Goal: Task Accomplishment & Management: Use online tool/utility

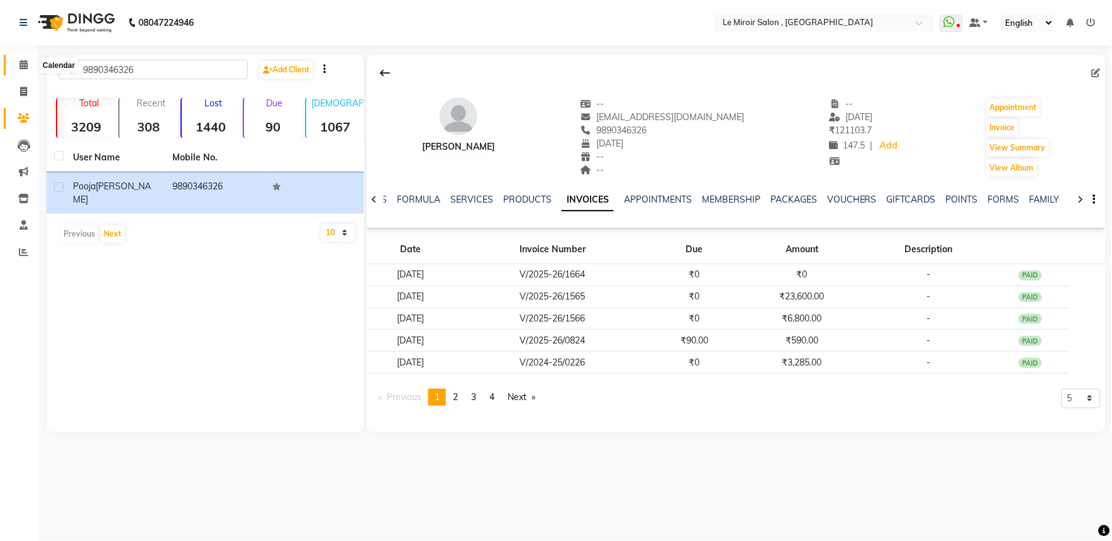
click at [26, 70] on span at bounding box center [24, 65] width 22 height 14
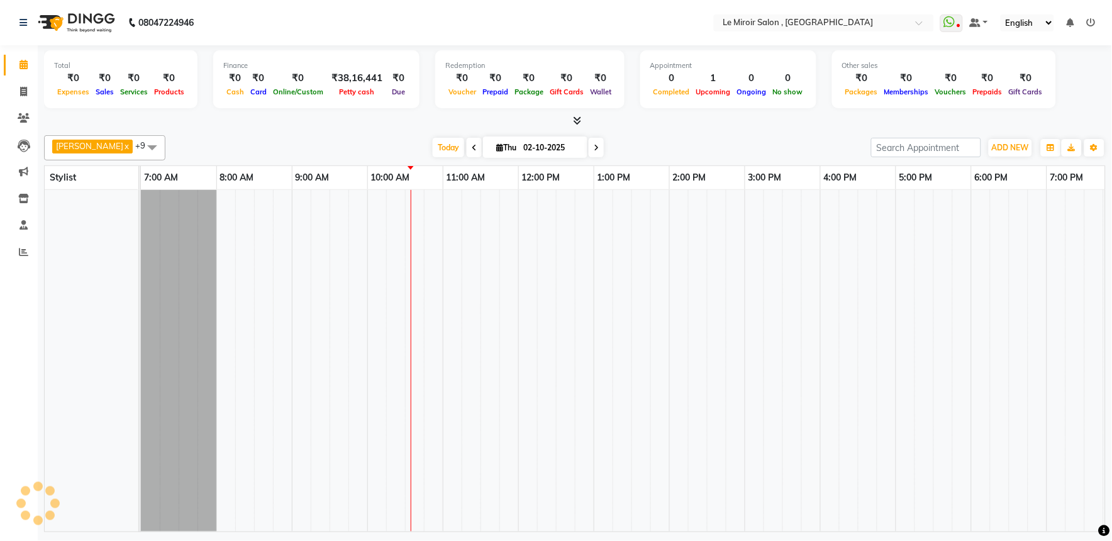
scroll to position [0, 167]
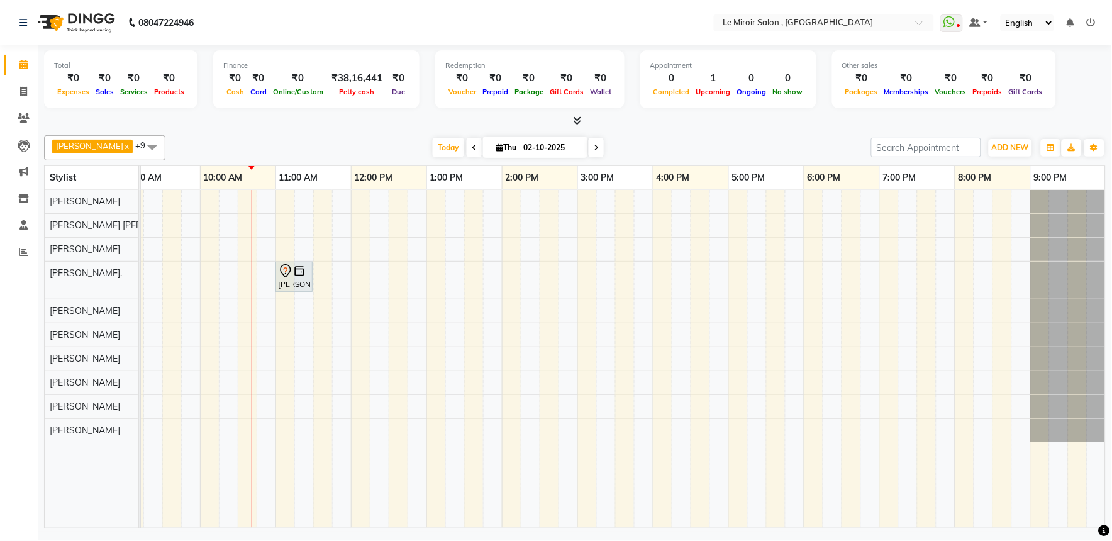
click at [467, 142] on span at bounding box center [474, 148] width 15 height 20
type input "01-10-2025"
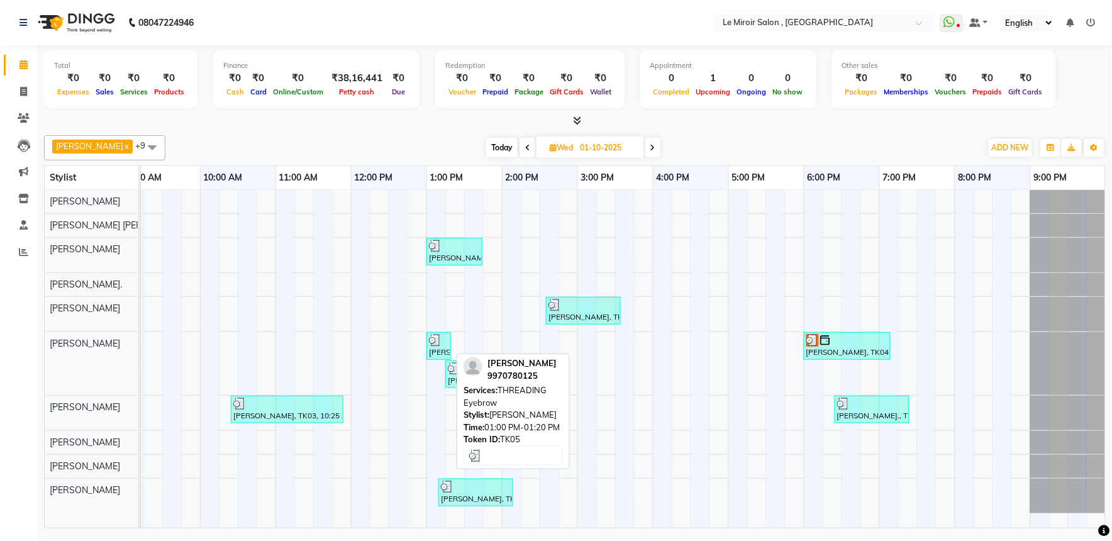
click at [438, 355] on div "[PERSON_NAME], TK05, 01:00 PM-01:20 PM, THREADING Eyebrow" at bounding box center [439, 346] width 22 height 24
select select "3"
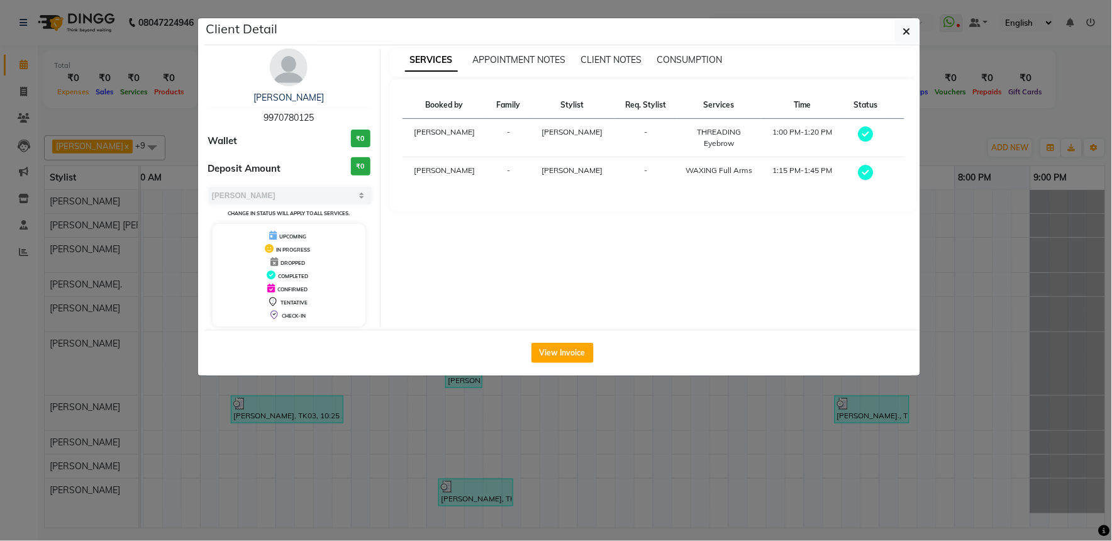
click at [304, 115] on span "9970780125" at bounding box center [289, 117] width 50 height 11
click at [300, 118] on span "9970780125" at bounding box center [289, 117] width 50 height 11
copy span "9970780125"
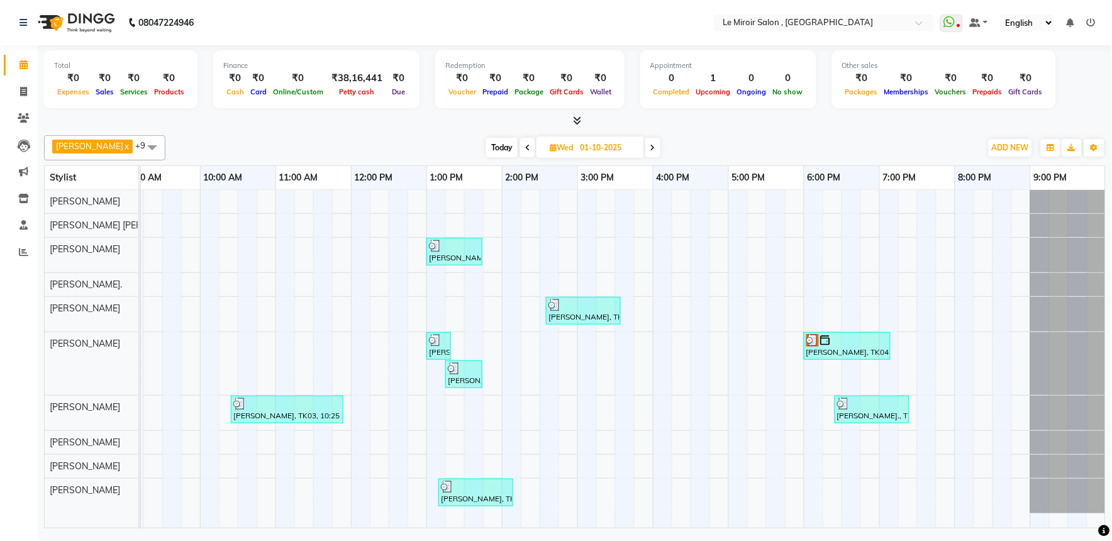
click at [650, 144] on icon at bounding box center [652, 148] width 5 height 8
type input "02-10-2025"
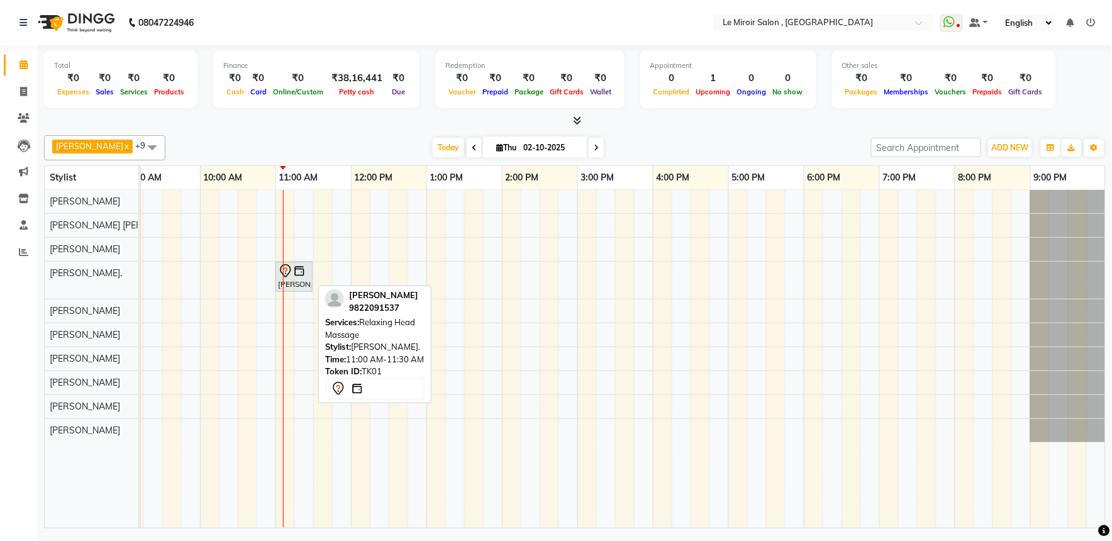
click at [291, 279] on div "[PERSON_NAME], TK01, 11:00 AM-11:30 AM, Relaxing Head Massage" at bounding box center [294, 277] width 35 height 26
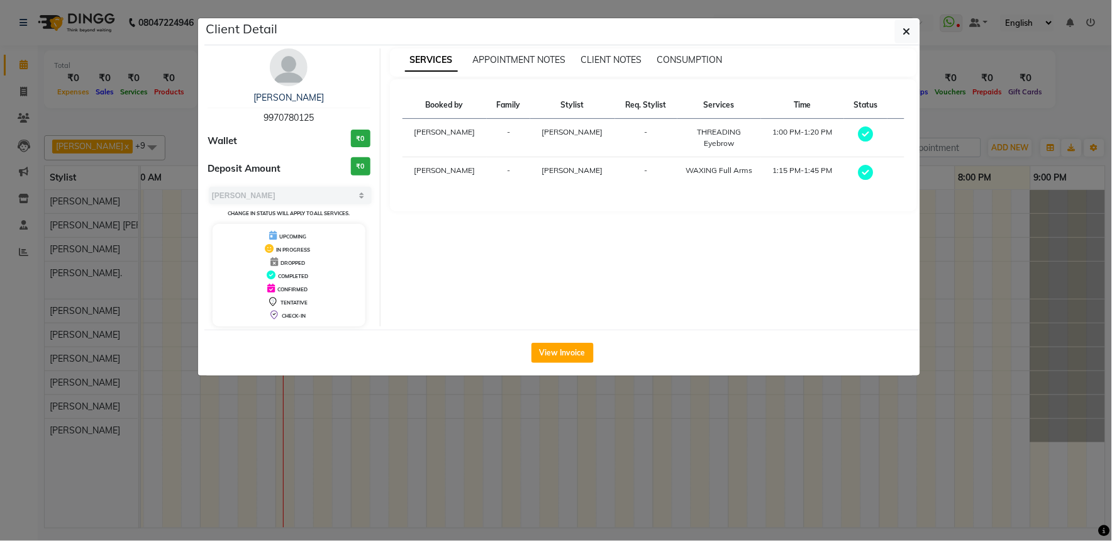
select select "7"
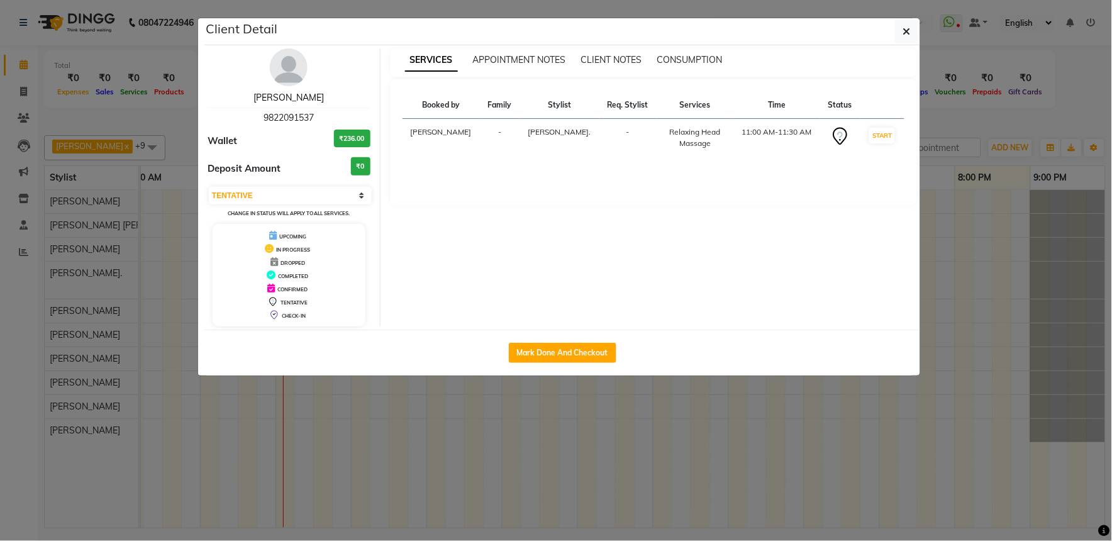
click at [304, 93] on link "[PERSON_NAME]" at bounding box center [289, 97] width 70 height 11
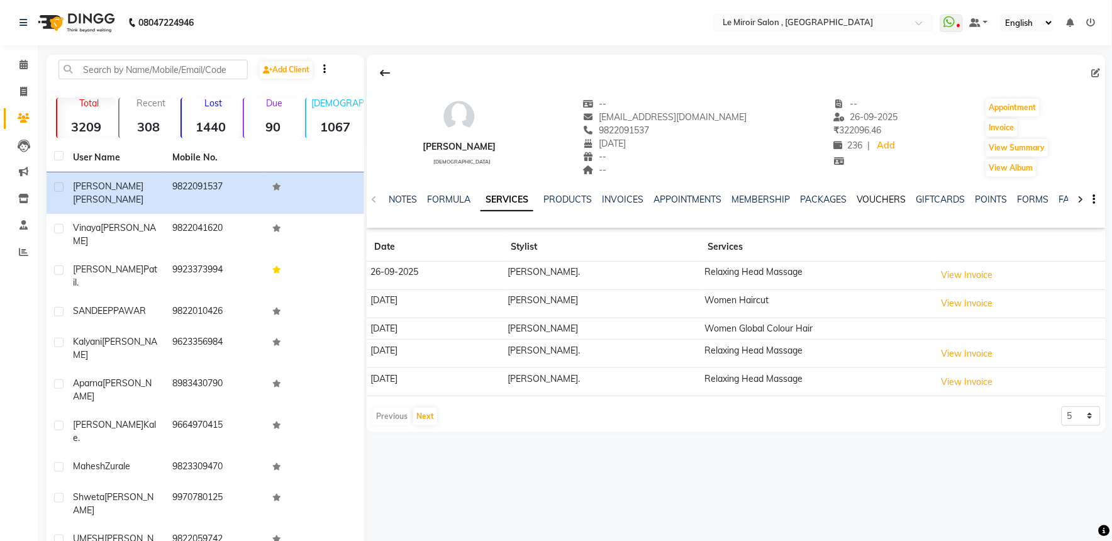
click at [894, 199] on link "VOUCHERS" at bounding box center [882, 199] width 50 height 11
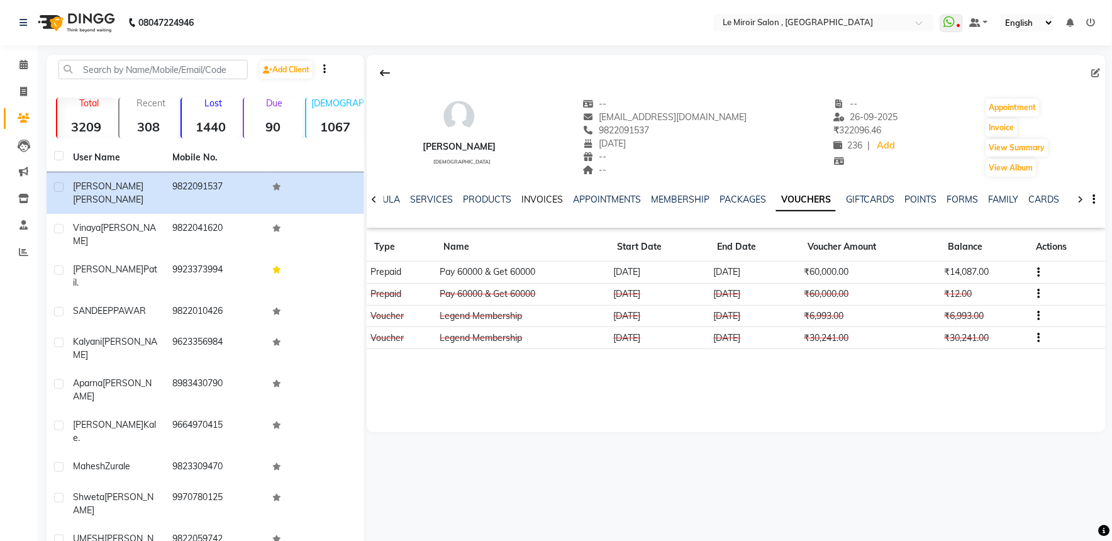
click at [537, 194] on link "INVOICES" at bounding box center [542, 199] width 42 height 11
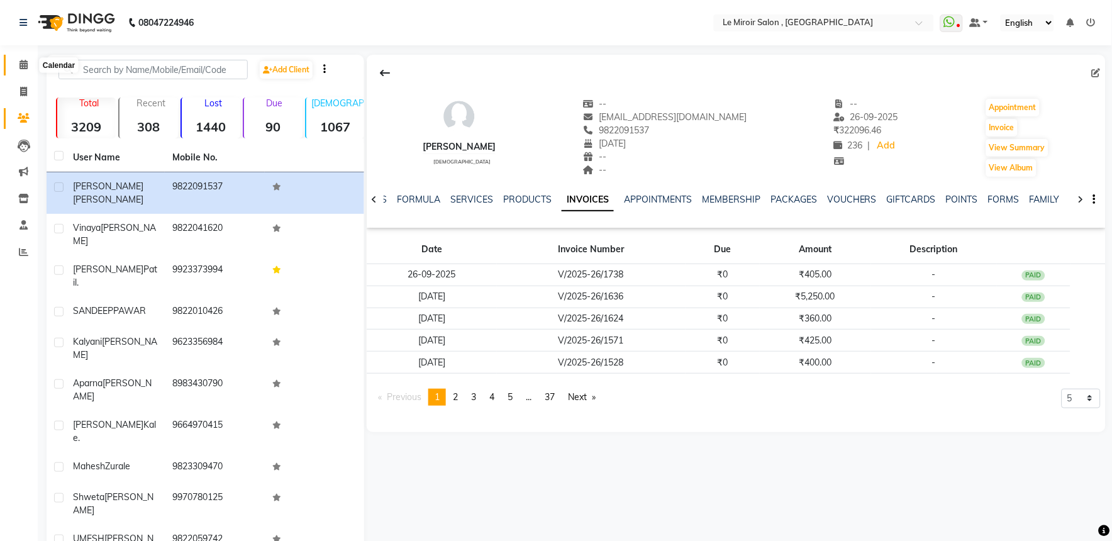
click at [16, 66] on span at bounding box center [24, 65] width 22 height 14
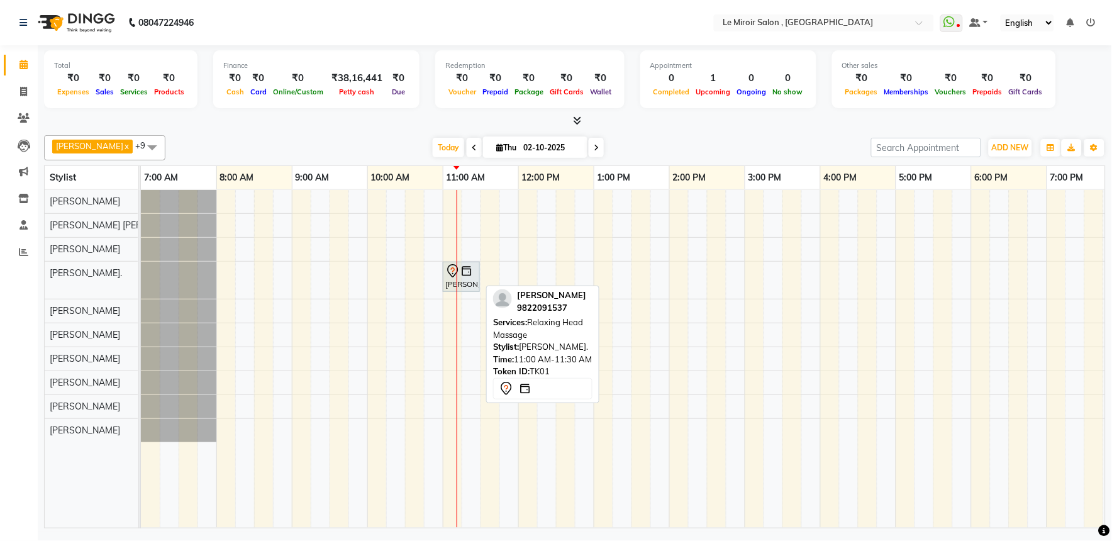
click at [471, 277] on img at bounding box center [466, 271] width 13 height 13
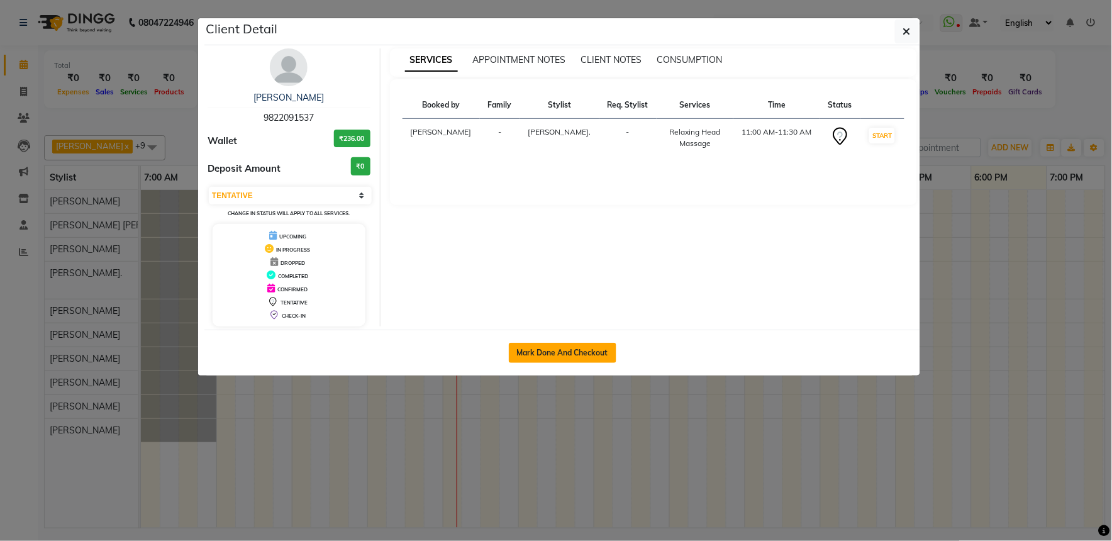
click at [562, 347] on button "Mark Done And Checkout" at bounding box center [563, 353] width 108 height 20
select select "3"
select select "53"
select select "service"
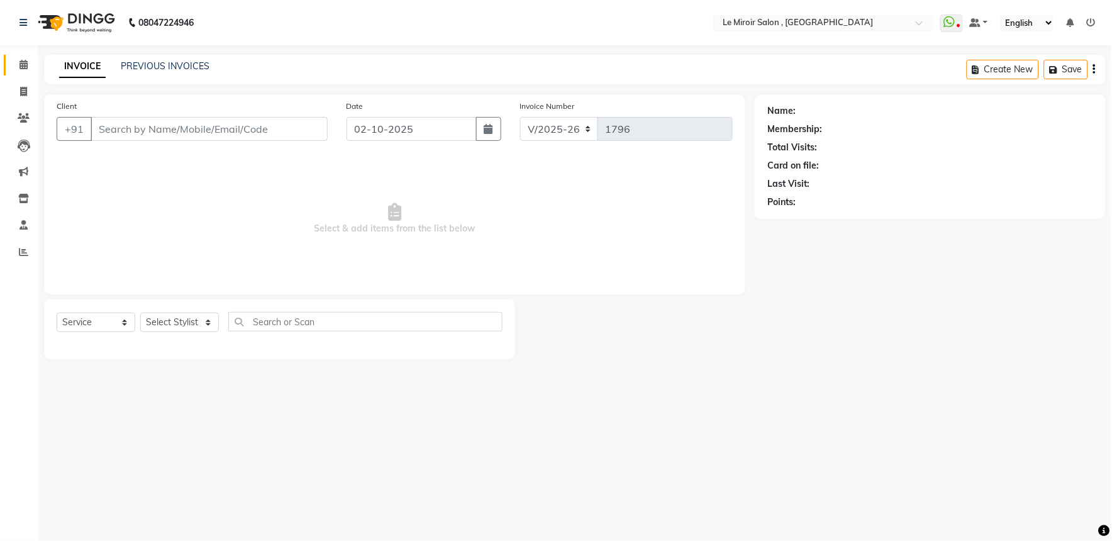
type input "9822091537"
select select "67539"
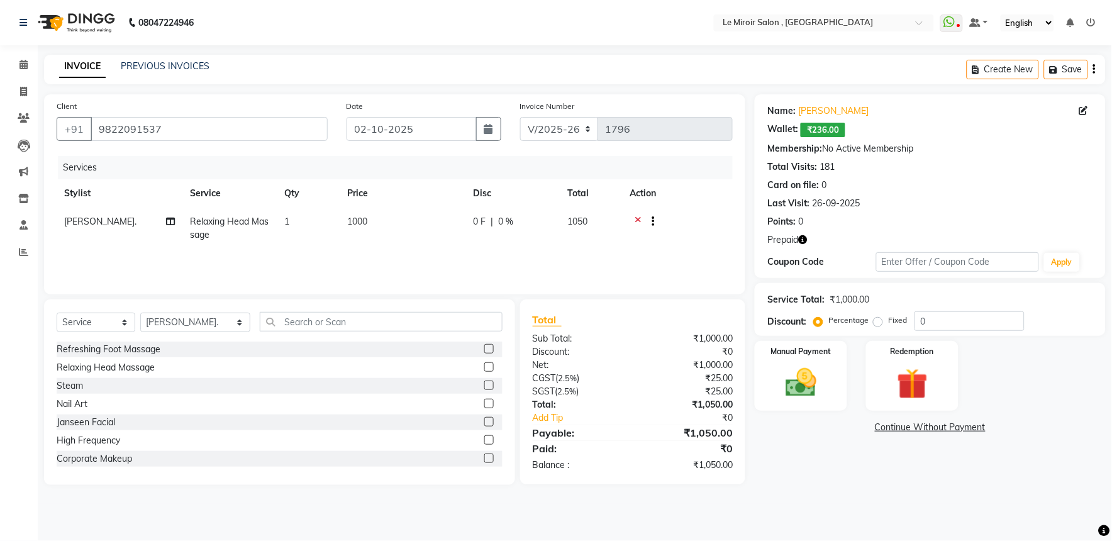
click at [374, 225] on td "1000" at bounding box center [403, 229] width 126 height 42
select select "67539"
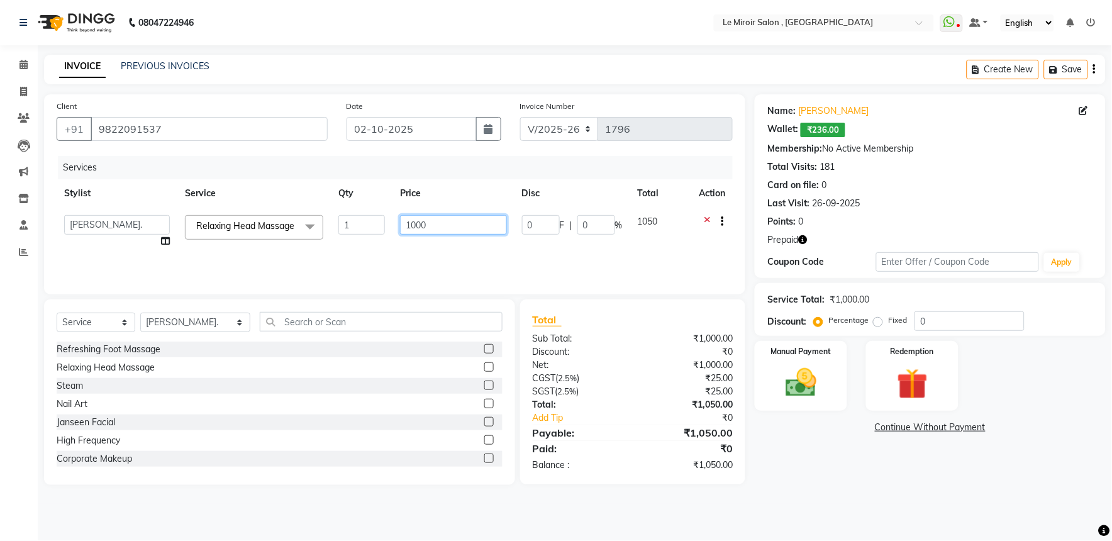
click at [418, 222] on input "1000" at bounding box center [453, 225] width 106 height 20
type input "405"
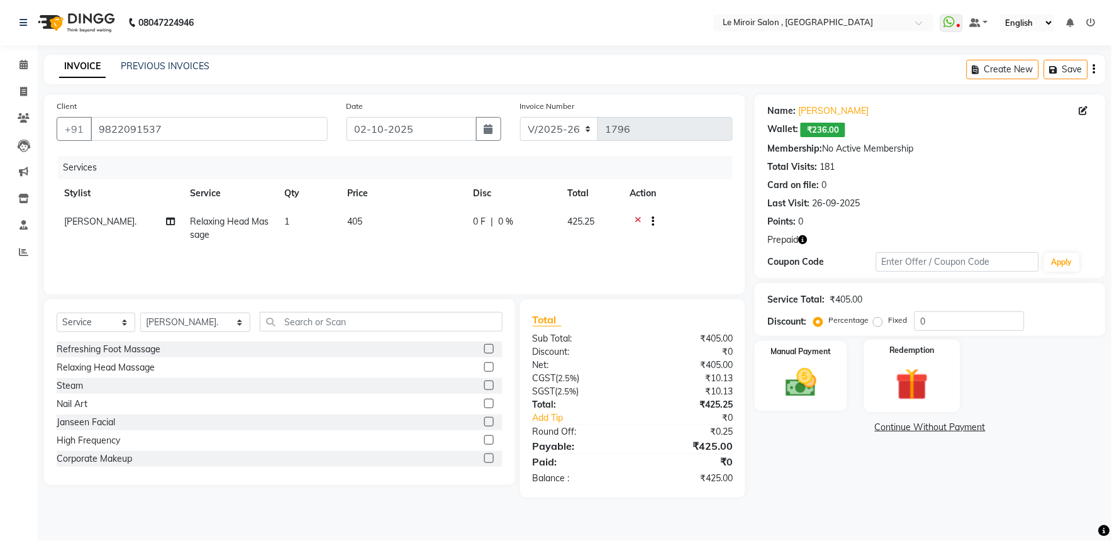
click at [878, 372] on div "Redemption" at bounding box center [912, 376] width 96 height 73
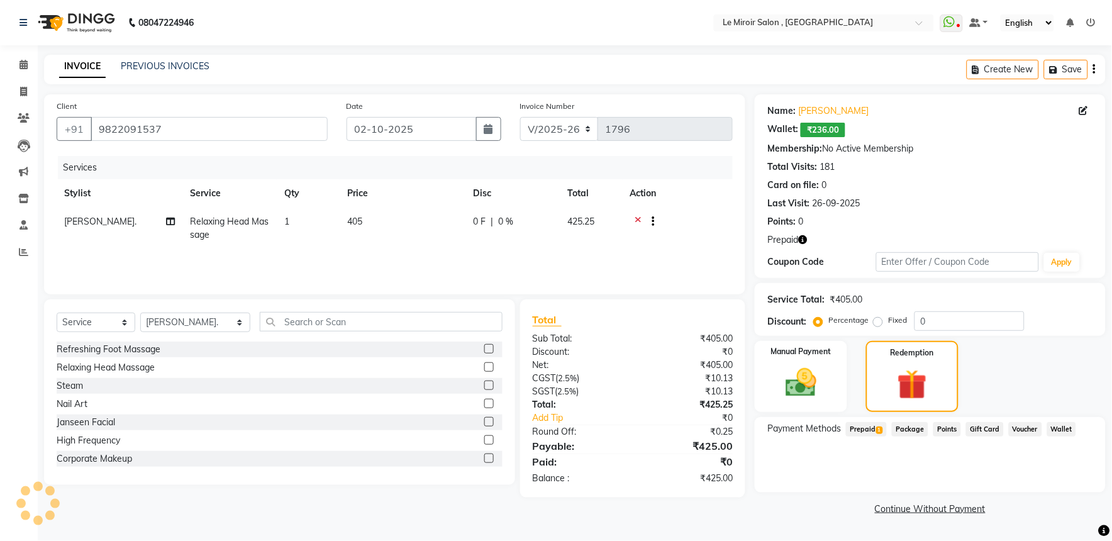
click at [874, 432] on span "Prepaid 1" at bounding box center [866, 429] width 41 height 14
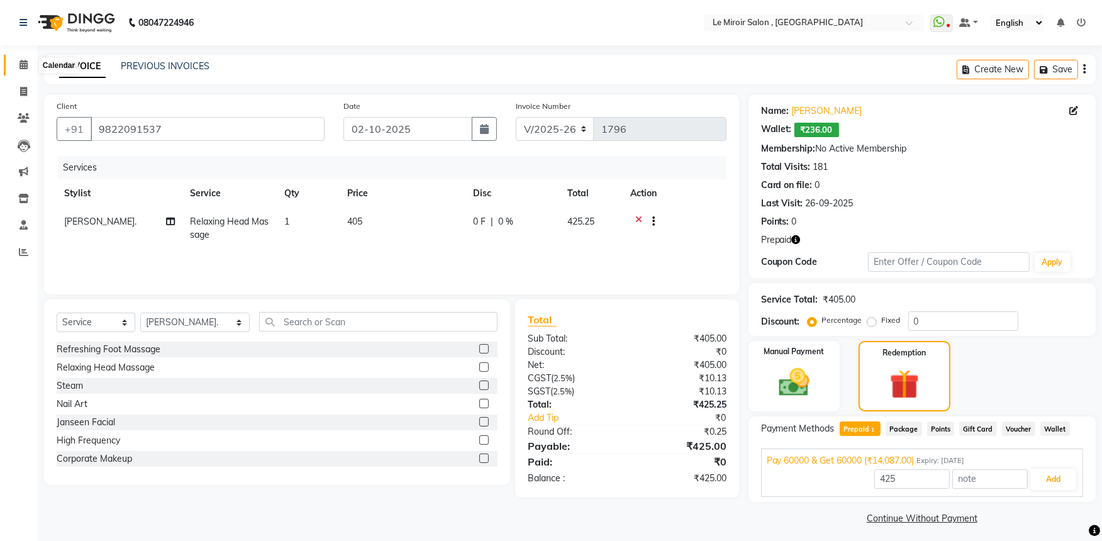
click at [14, 67] on span at bounding box center [24, 65] width 22 height 14
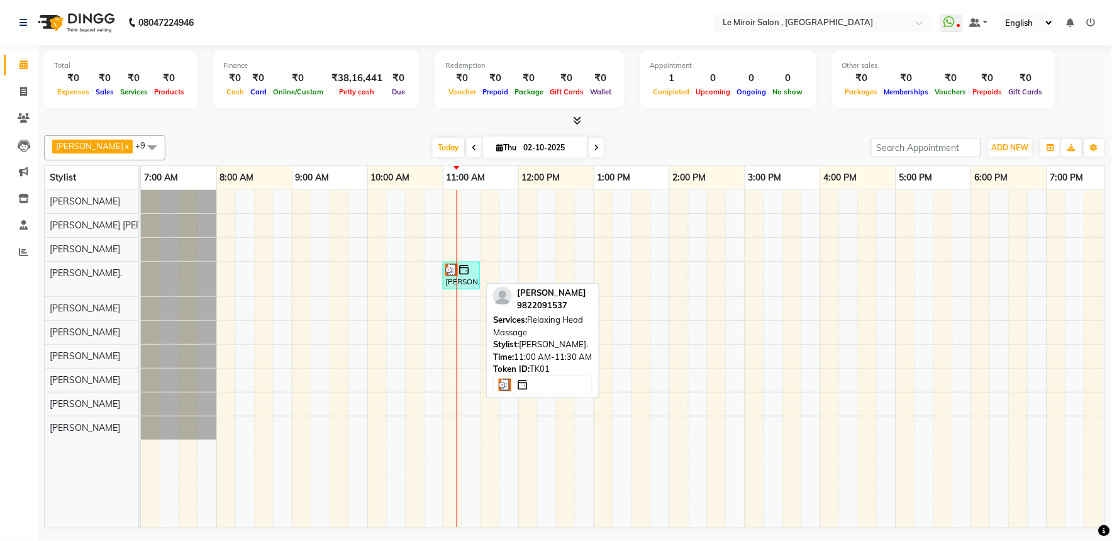
click at [462, 276] on div "[PERSON_NAME], TK01, 11:00 AM-11:30 AM, Relaxing Head Massage" at bounding box center [461, 276] width 35 height 24
select select "3"
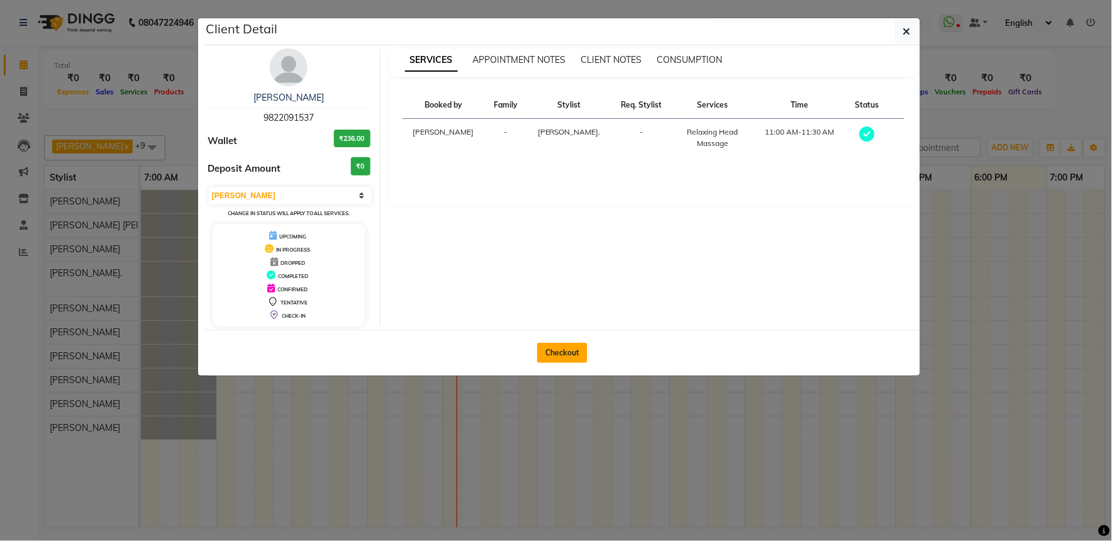
click at [576, 354] on button "Checkout" at bounding box center [562, 353] width 50 height 20
select select "53"
select select "service"
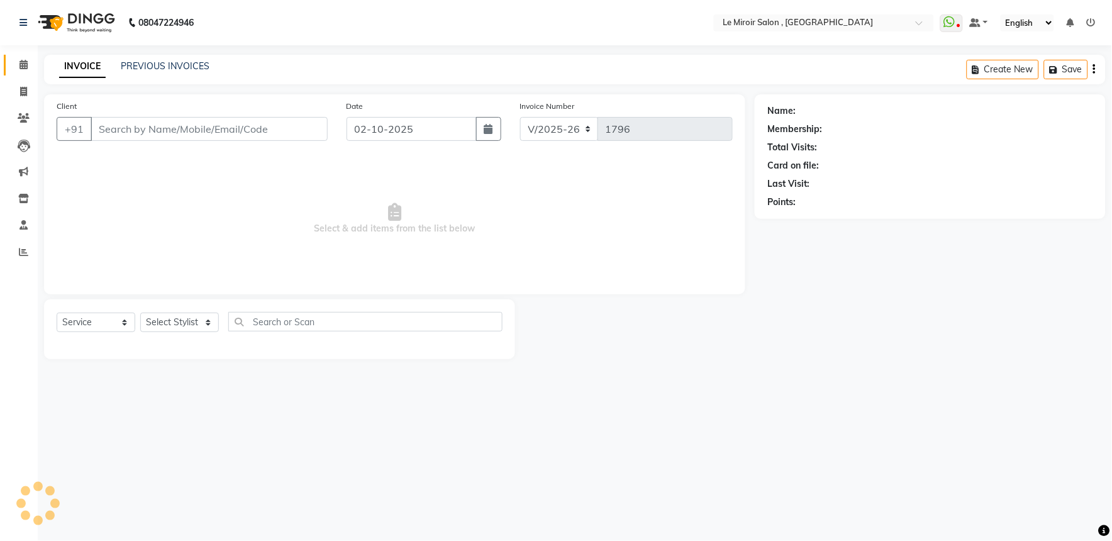
type input "9822091537"
select select "67539"
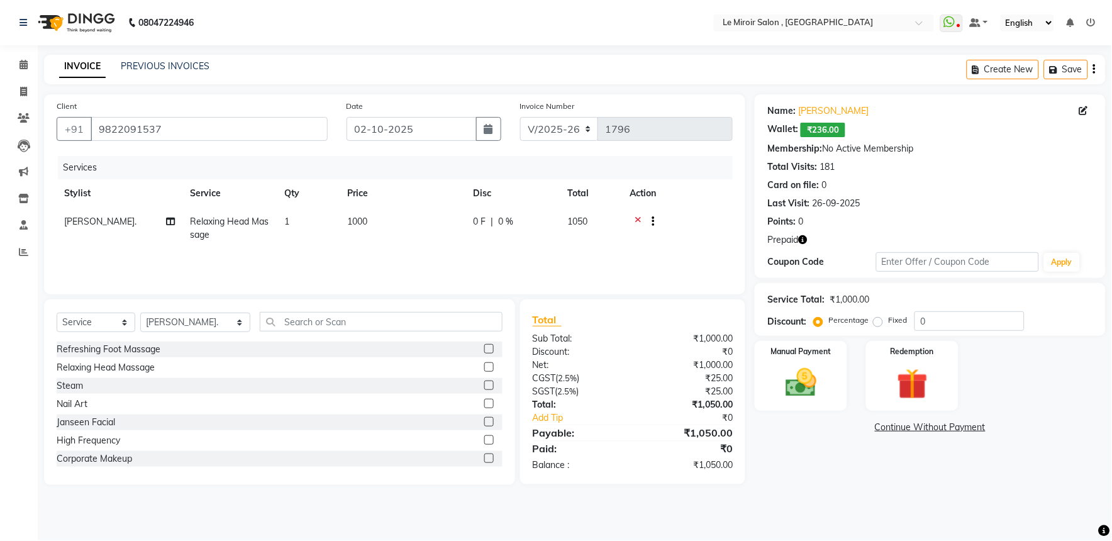
click at [391, 218] on td "1000" at bounding box center [403, 229] width 126 height 42
select select "67539"
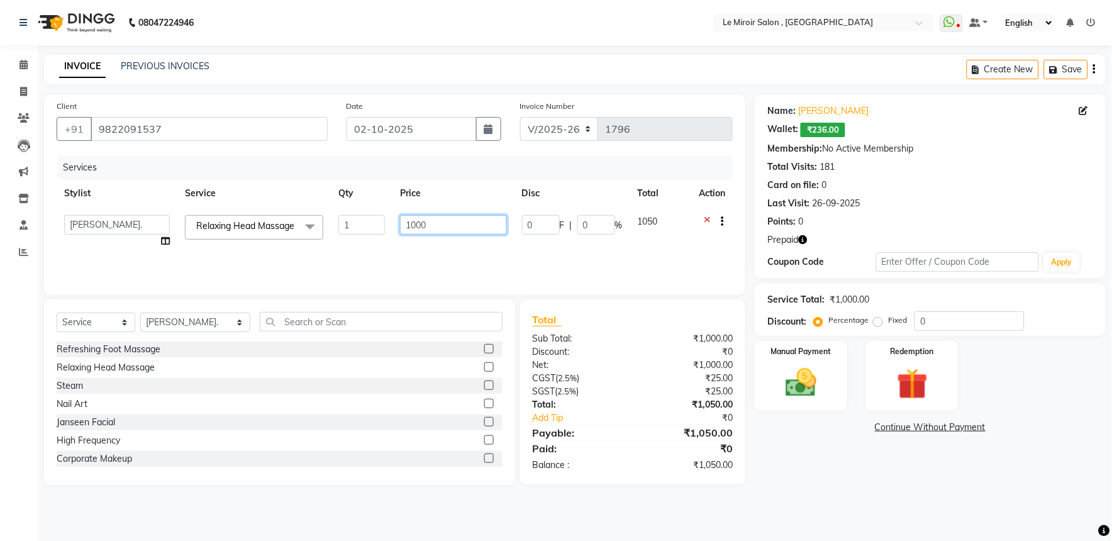
click at [418, 221] on input "1000" at bounding box center [453, 225] width 106 height 20
type input "405"
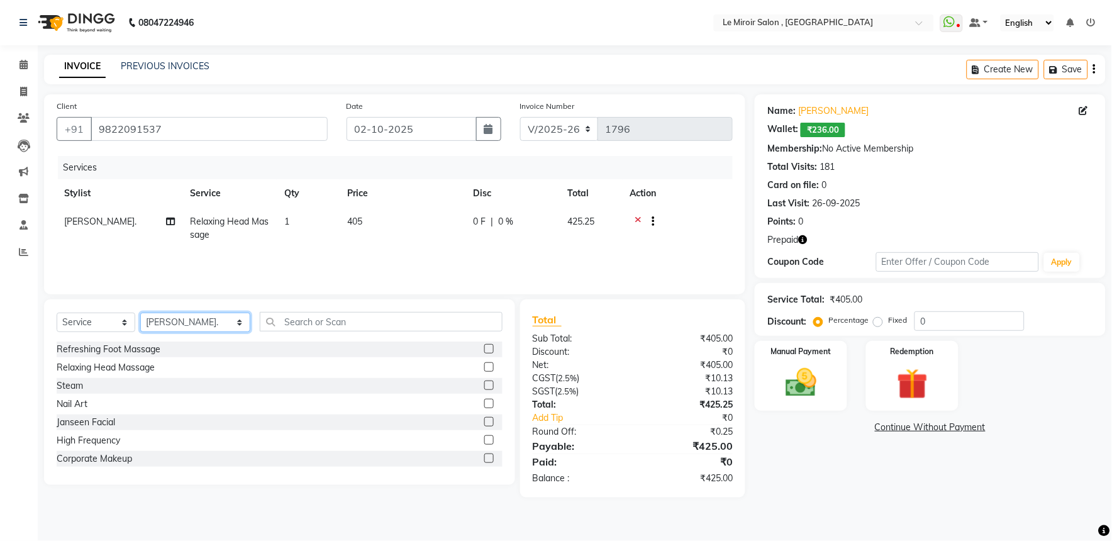
click at [199, 330] on select "Select Stylist [PERSON_NAME] [PERSON_NAME] CA [PERSON_NAME] [PERSON_NAME] Front…" at bounding box center [195, 323] width 110 height 20
select select "62487"
click at [140, 313] on select "Select Stylist [PERSON_NAME] [PERSON_NAME] CA [PERSON_NAME] [PERSON_NAME] Front…" at bounding box center [195, 323] width 110 height 20
click at [281, 323] on input "text" at bounding box center [381, 322] width 243 height 20
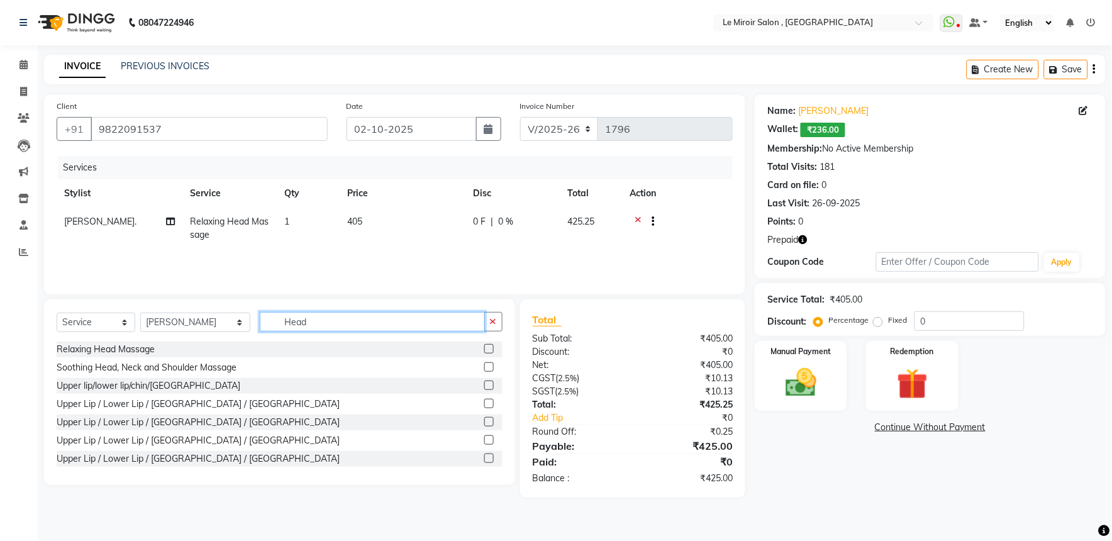
type input "Head"
click at [484, 371] on label at bounding box center [488, 366] width 9 height 9
click at [484, 371] on input "checkbox" at bounding box center [488, 368] width 8 height 8
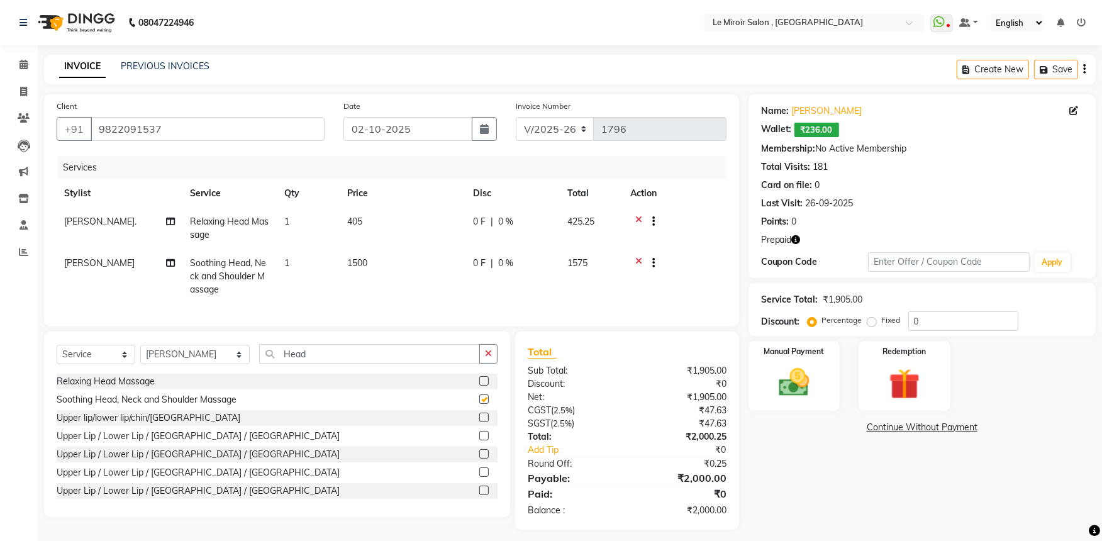
checkbox input "false"
click at [379, 260] on td "1500" at bounding box center [403, 276] width 126 height 55
select select "62487"
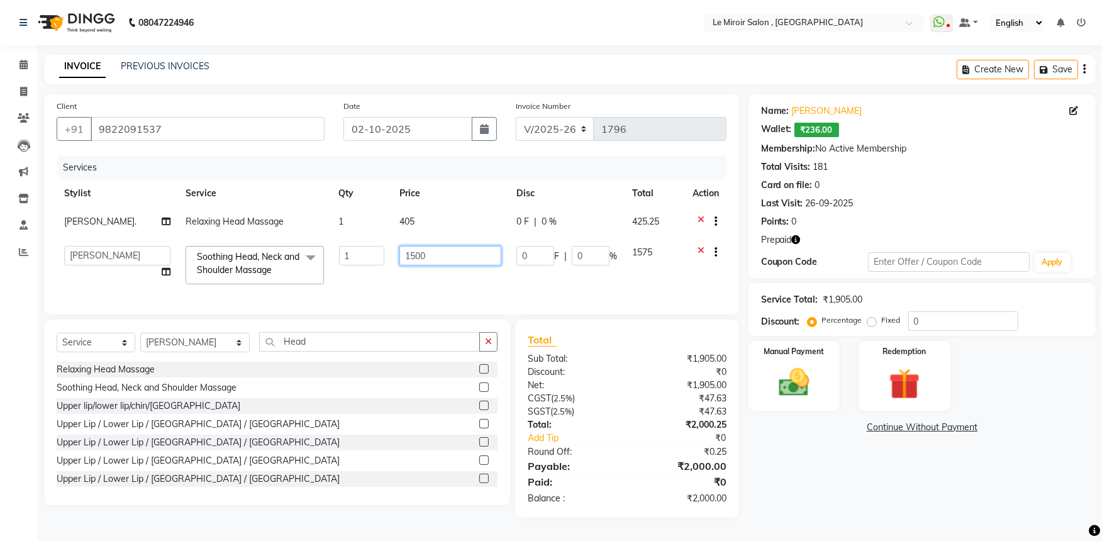
click at [409, 258] on input "1500" at bounding box center [450, 256] width 102 height 20
type input "1550"
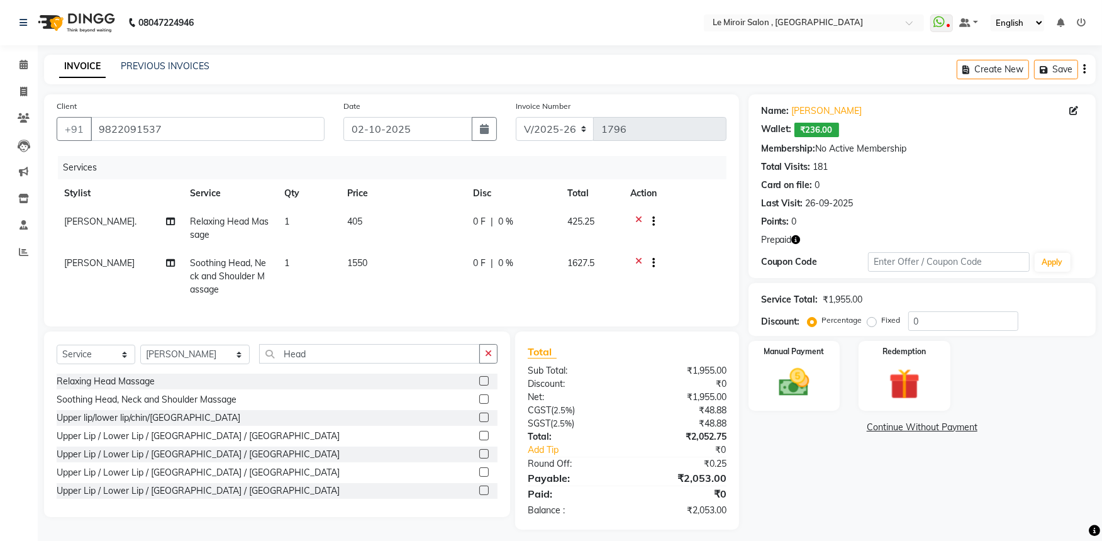
click at [504, 270] on td "0 F | 0 %" at bounding box center [512, 276] width 94 height 55
select select "62487"
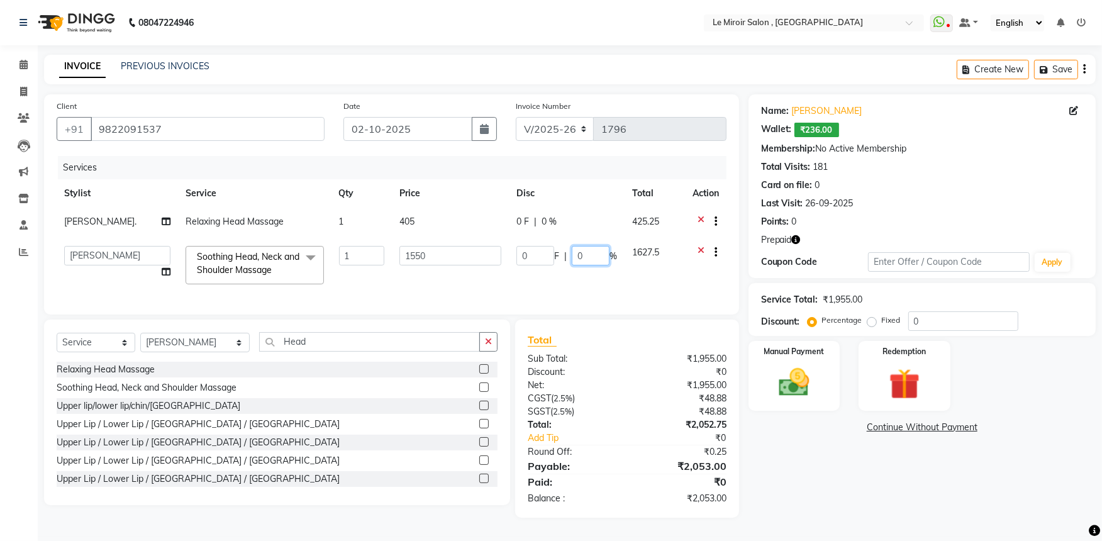
click at [574, 259] on input "0" at bounding box center [591, 256] width 38 height 20
type input "50"
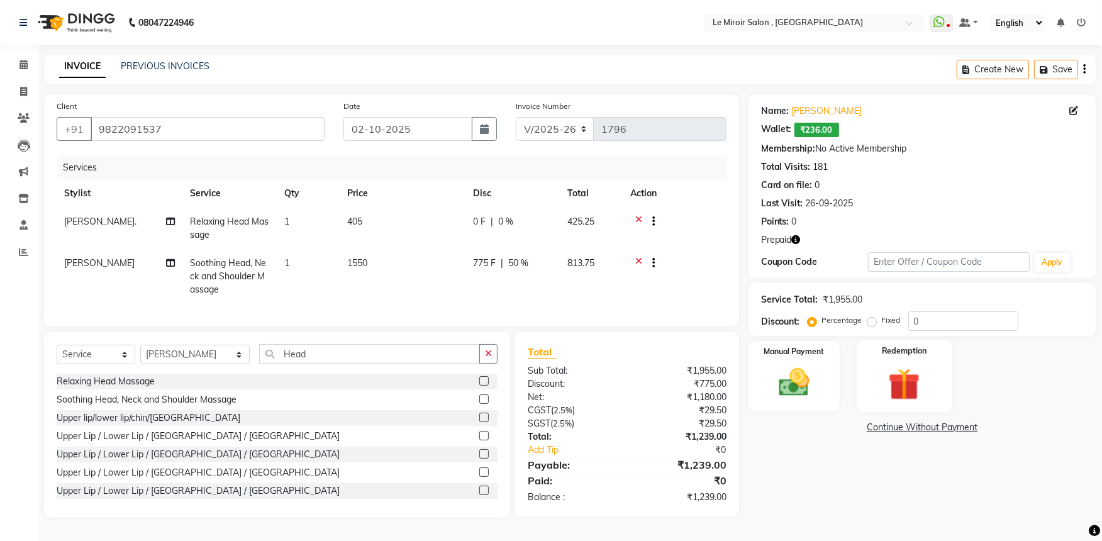
click at [923, 387] on img at bounding box center [905, 384] width 52 height 40
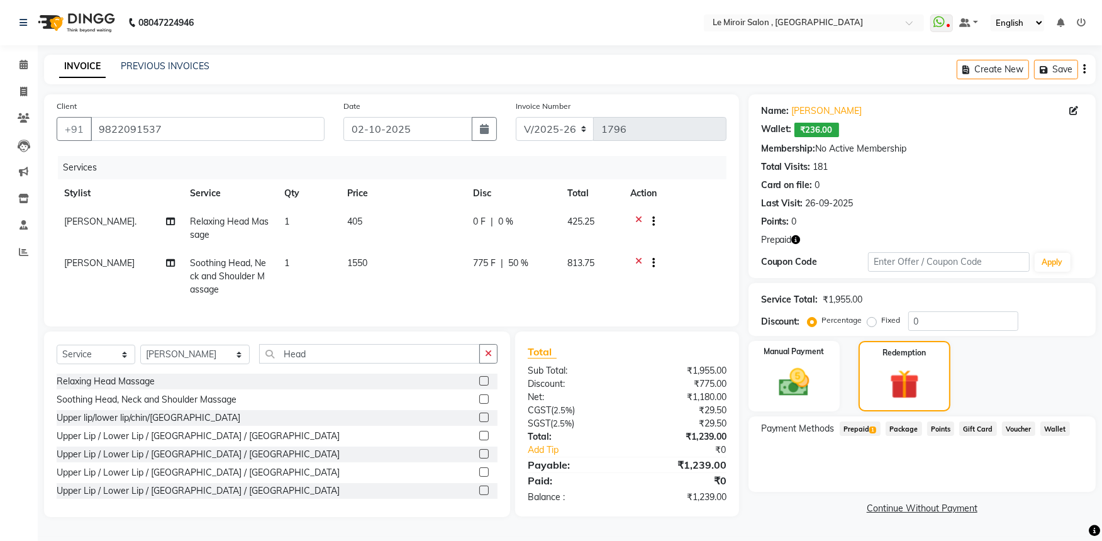
click at [864, 425] on span "Prepaid 1" at bounding box center [860, 428] width 41 height 14
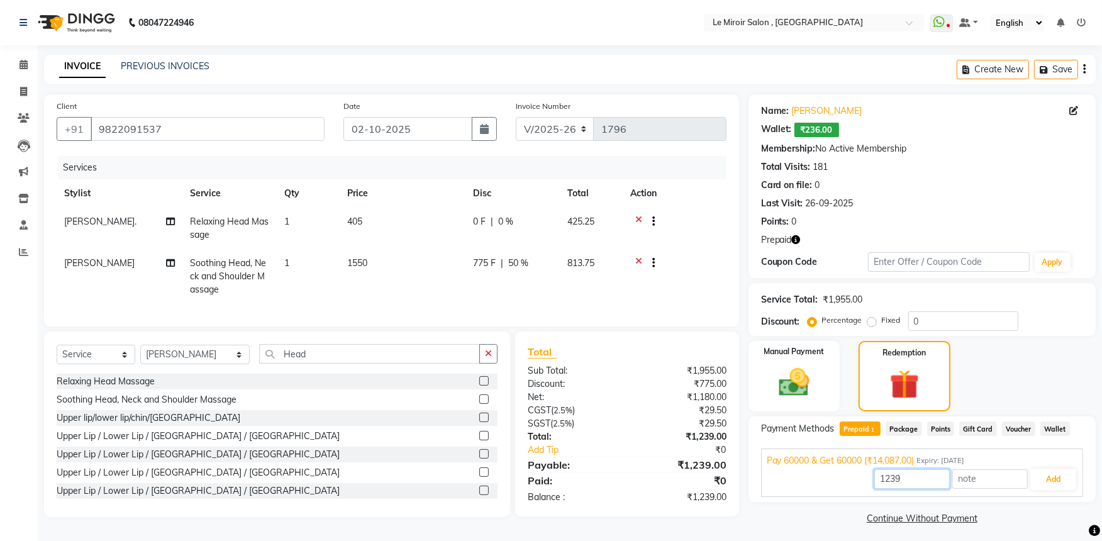
click at [882, 474] on input "1239" at bounding box center [911, 479] width 75 height 20
type input "1180"
click at [1059, 472] on button "Add" at bounding box center [1053, 479] width 46 height 21
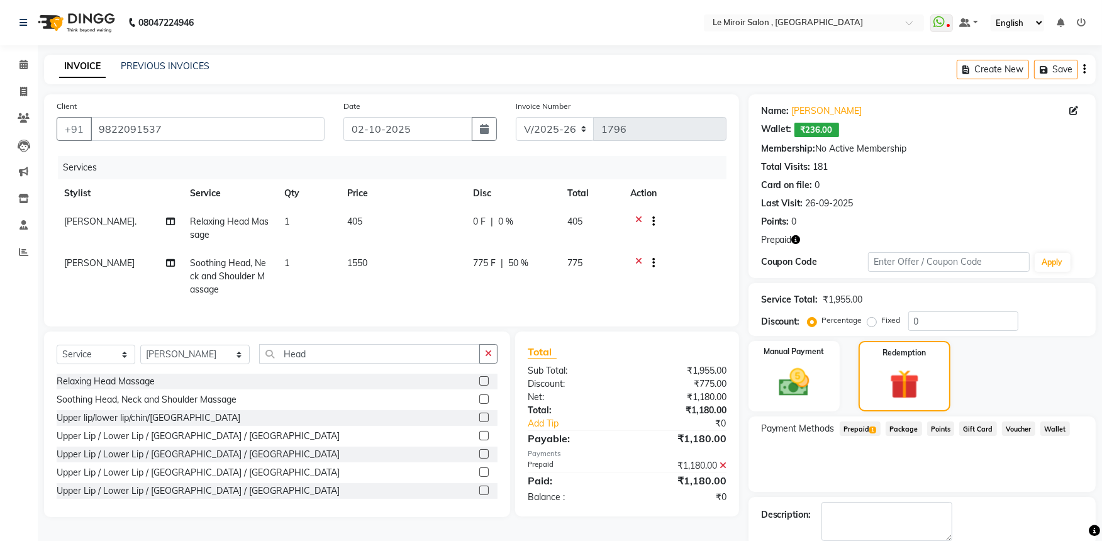
scroll to position [66, 0]
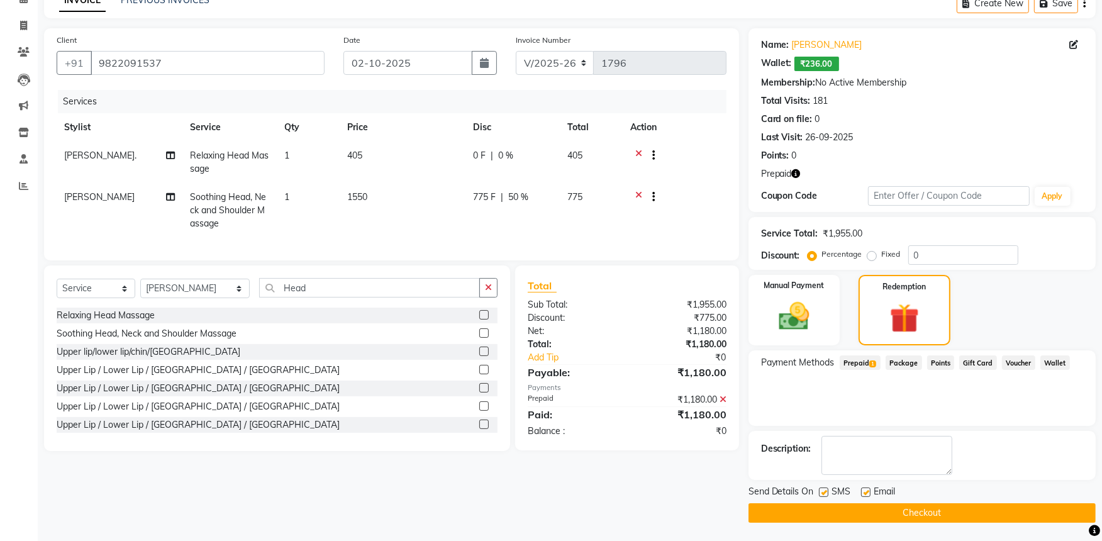
click at [821, 488] on label at bounding box center [823, 492] width 9 height 9
click at [821, 489] on input "checkbox" at bounding box center [823, 493] width 8 height 8
checkbox input "false"
click at [820, 510] on button "Checkout" at bounding box center [922, 513] width 347 height 20
